Goal: Task Accomplishment & Management: Complete application form

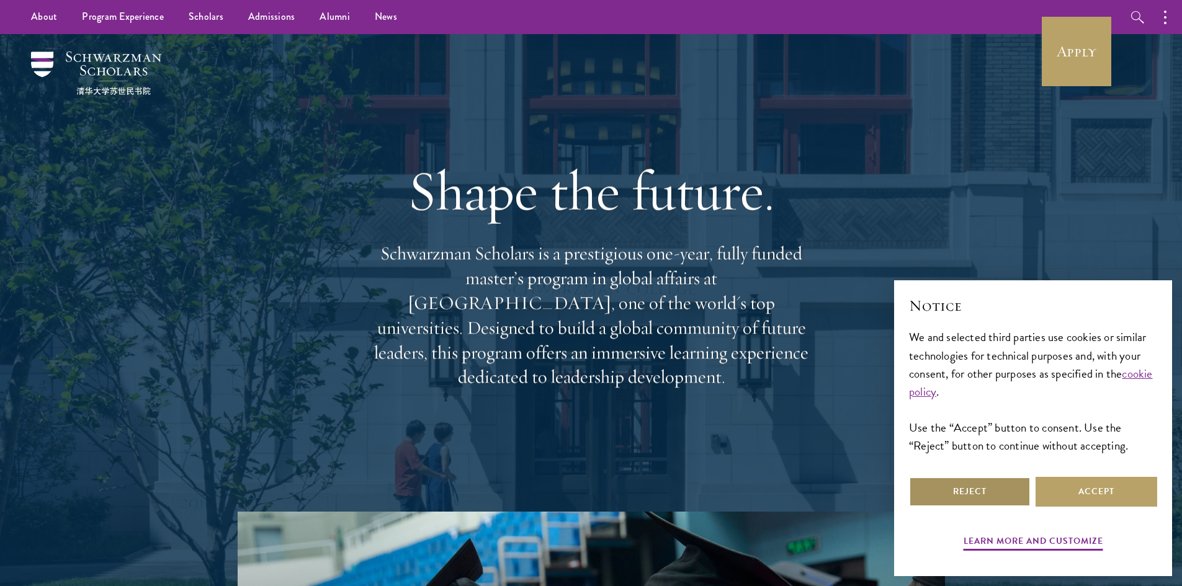
click at [969, 480] on button "Reject" at bounding box center [970, 492] width 122 height 30
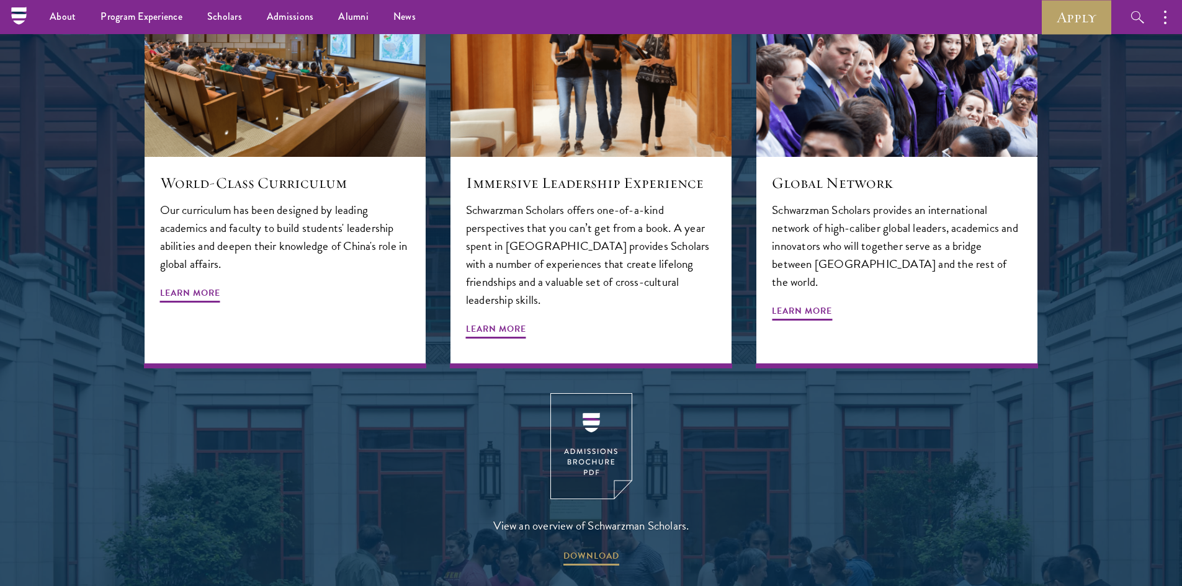
scroll to position [1485, 0]
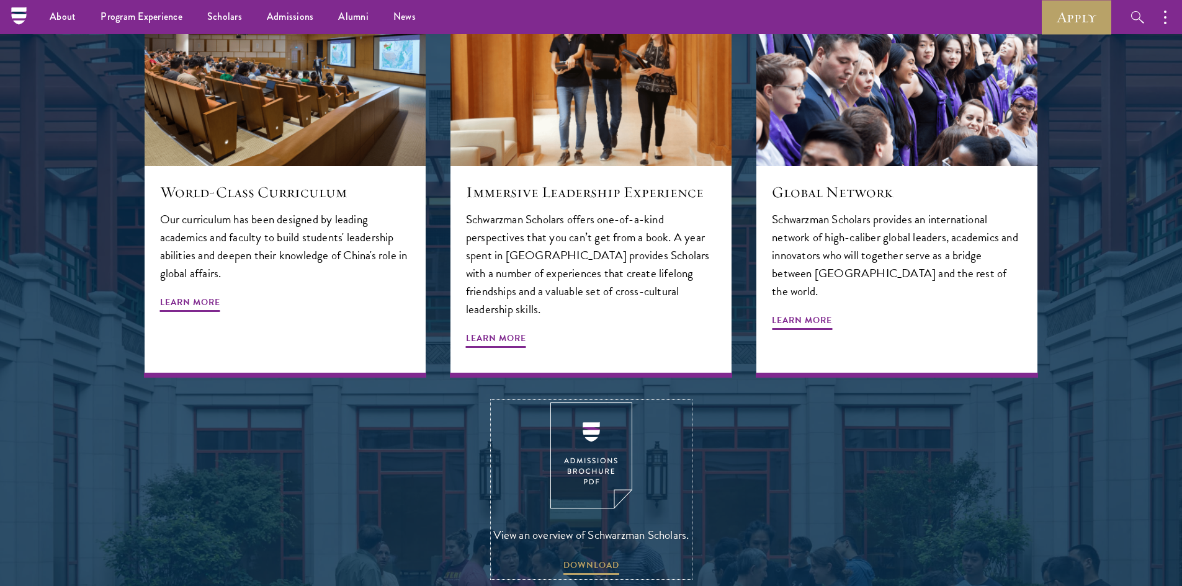
click at [591, 423] on img at bounding box center [591, 456] width 82 height 106
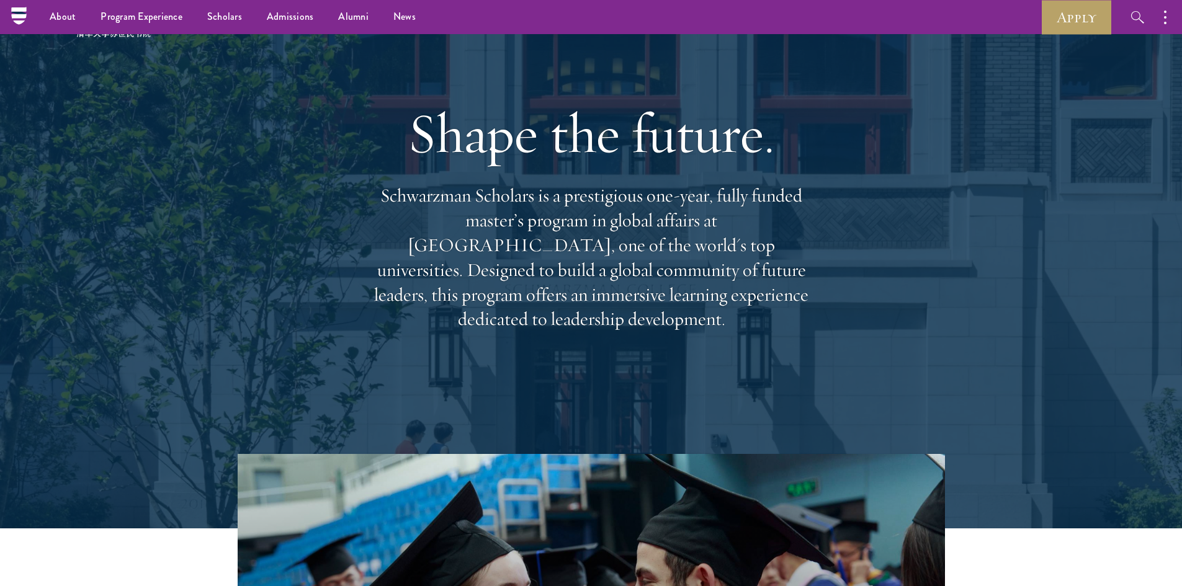
scroll to position [0, 0]
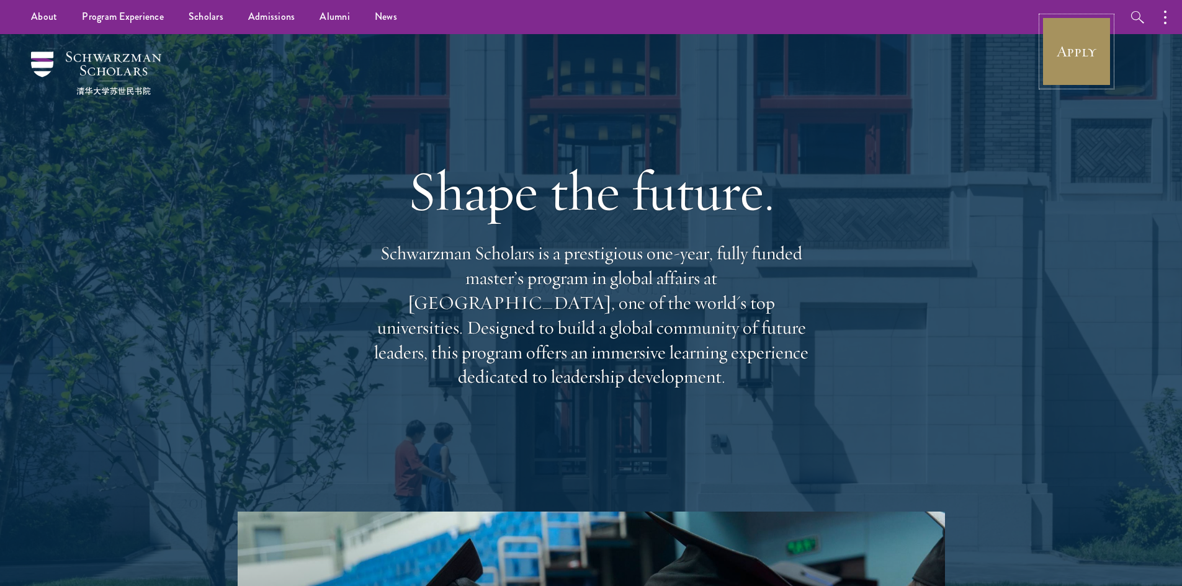
click at [1073, 58] on link "Apply" at bounding box center [1076, 51] width 69 height 69
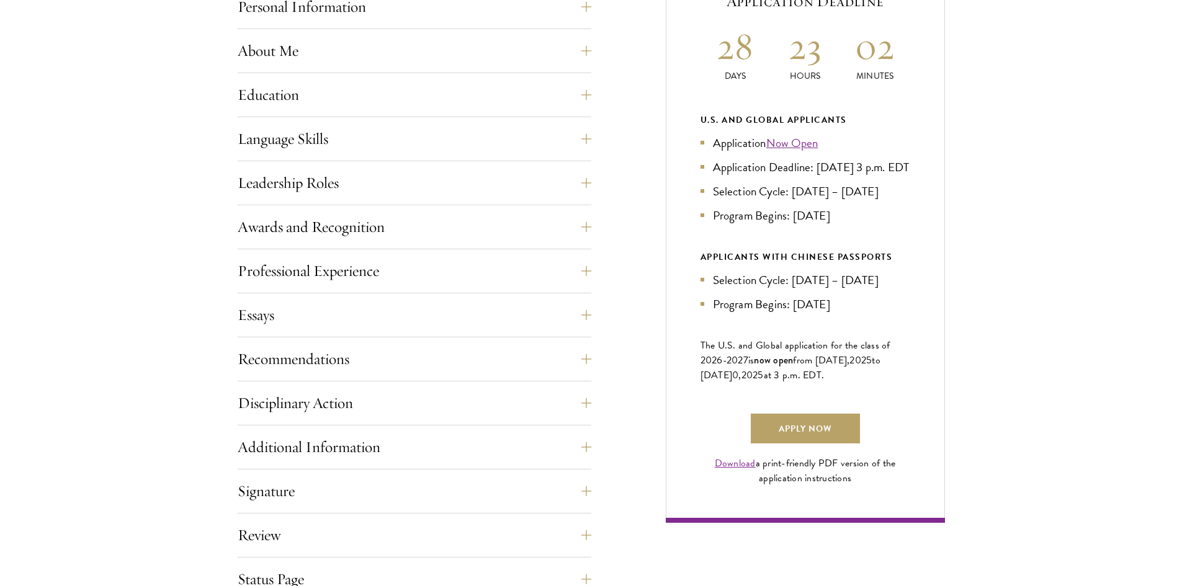
scroll to position [620, 0]
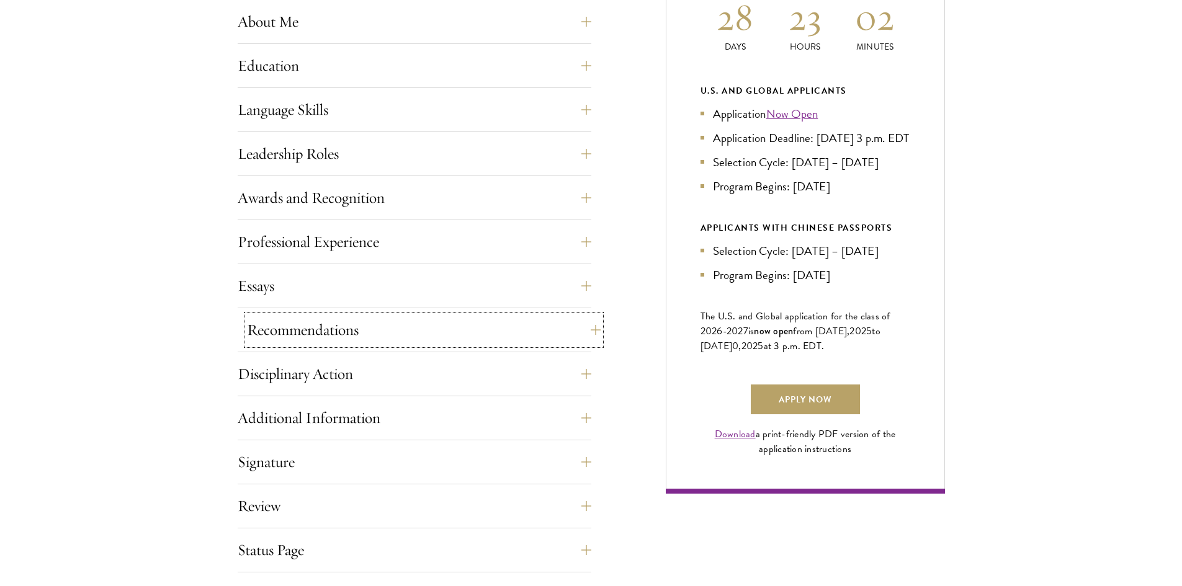
click at [591, 332] on button "Recommendations" at bounding box center [424, 330] width 354 height 30
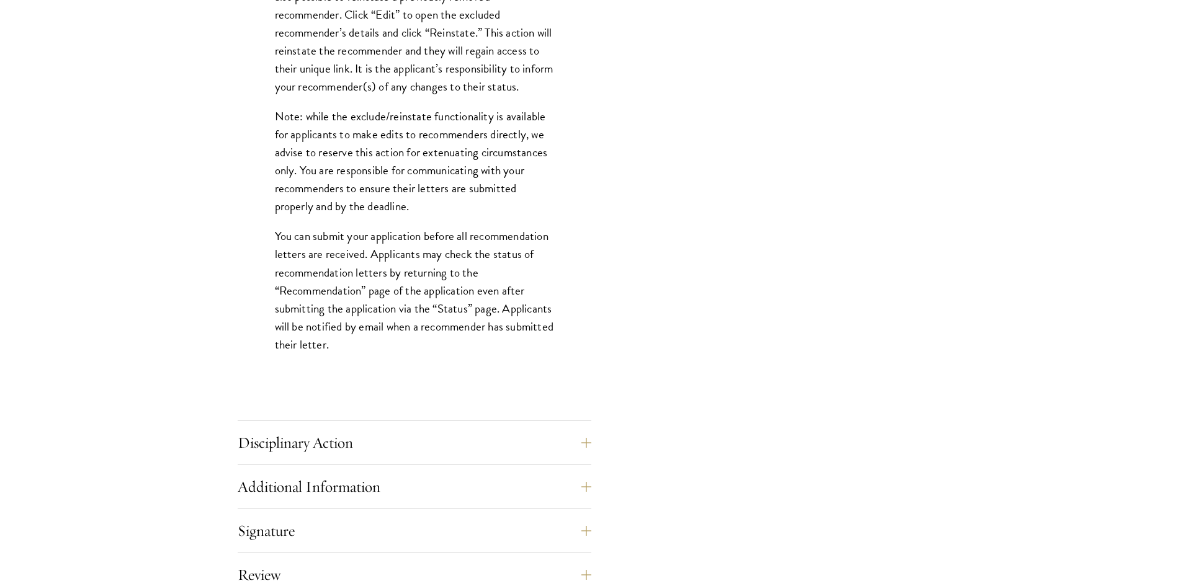
scroll to position [1613, 0]
